Goal: Task Accomplishment & Management: Manage account settings

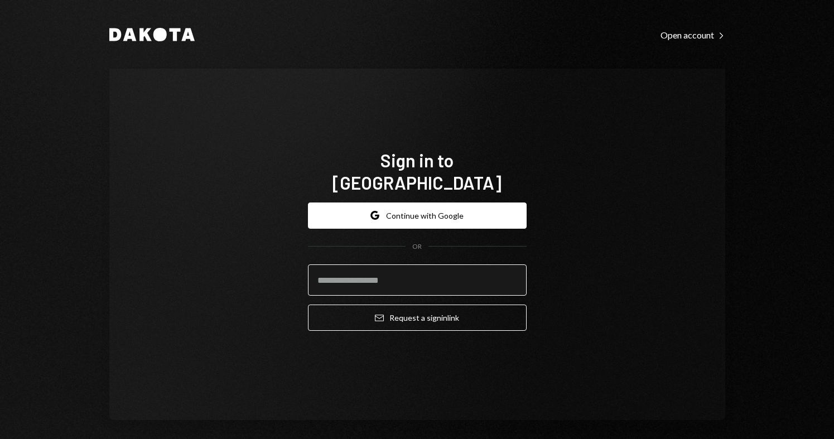
click at [402, 275] on input "email" at bounding box center [417, 280] width 219 height 31
type input "**********"
click at [308, 305] on button "Email Request a sign in link" at bounding box center [417, 318] width 219 height 26
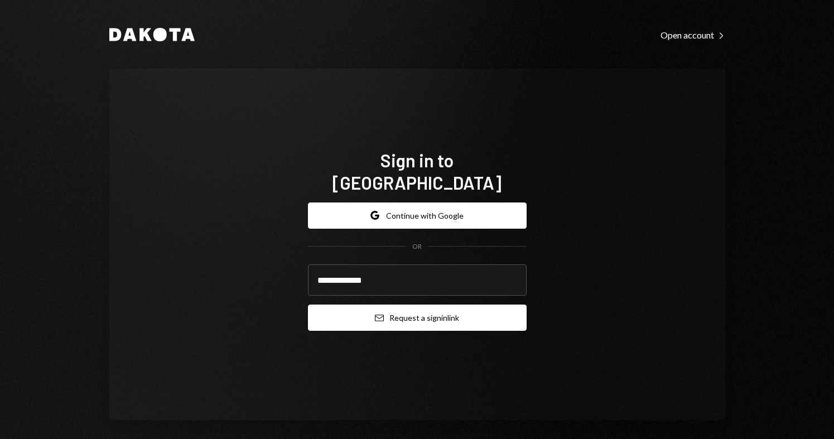
click at [395, 316] on button "Email Request a sign in link" at bounding box center [417, 318] width 219 height 26
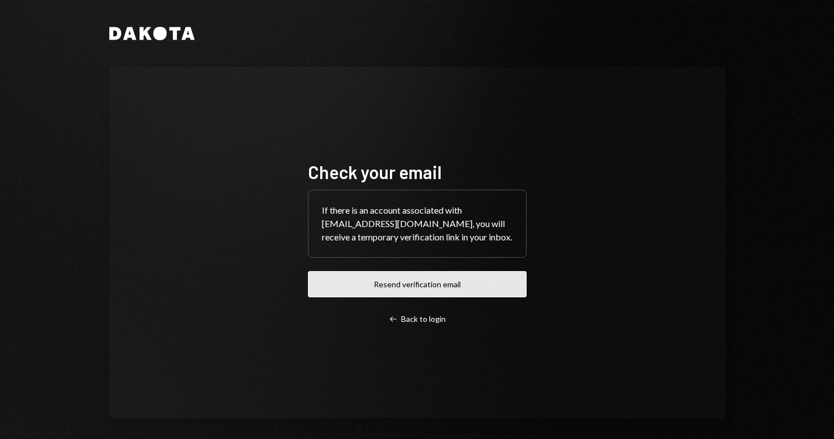
click at [367, 276] on button "Resend verification email" at bounding box center [417, 284] width 219 height 26
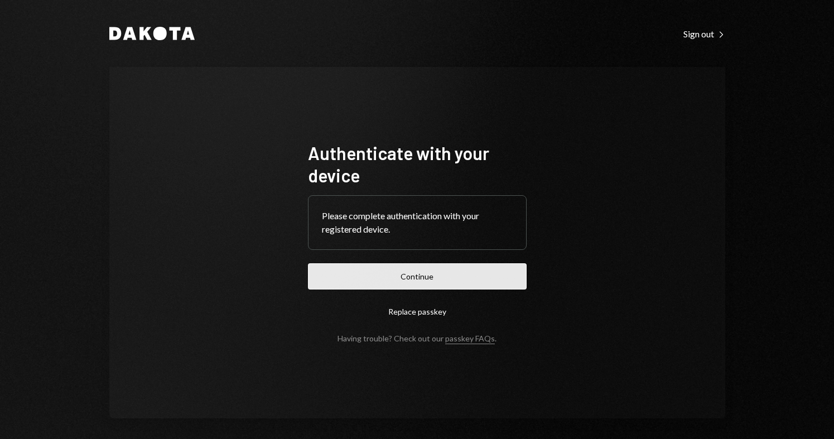
click at [487, 286] on button "Continue" at bounding box center [417, 276] width 219 height 26
